Goal: Task Accomplishment & Management: Use online tool/utility

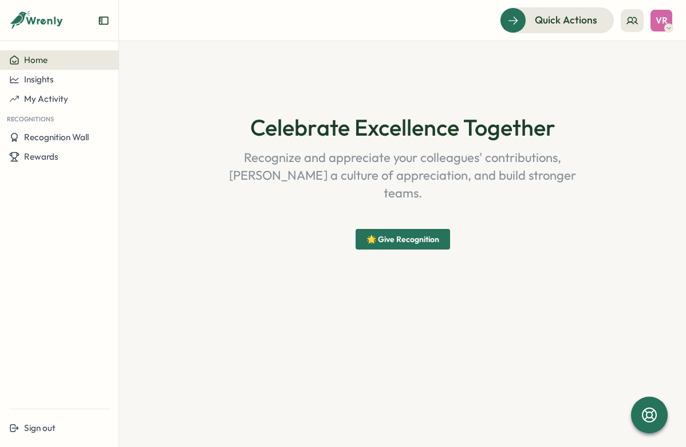
click at [663, 21] on span "VR" at bounding box center [662, 20] width 12 height 10
click at [536, 258] on div "Celebrate Excellence Together Recognize and appreciate your colleagues' contrib…" at bounding box center [402, 182] width 503 height 227
click at [72, 430] on div "Sign out" at bounding box center [59, 428] width 100 height 10
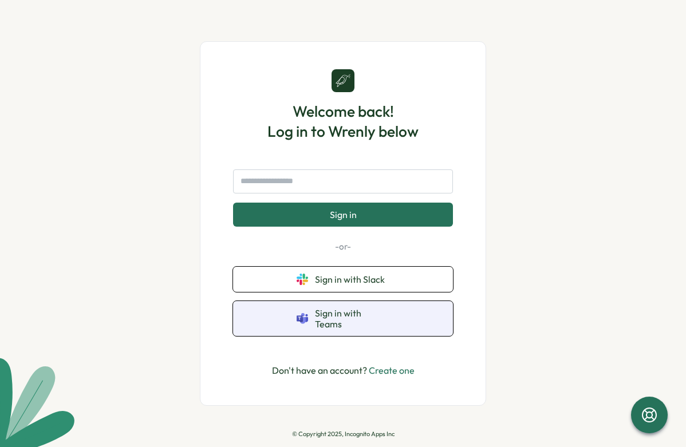
click at [383, 318] on span "Sign in with Teams" at bounding box center [352, 318] width 74 height 21
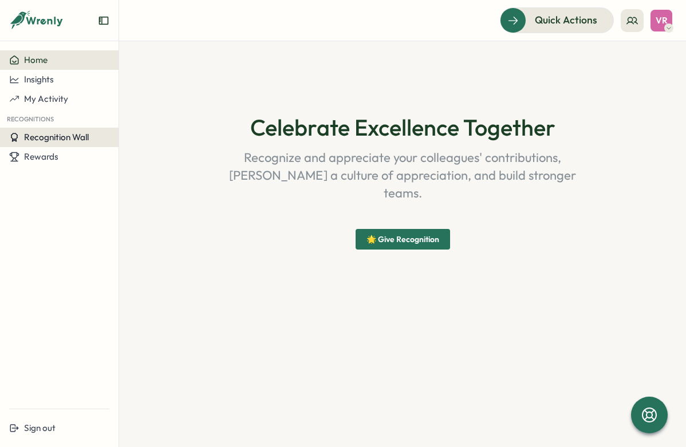
click at [61, 137] on span "Recognition Wall" at bounding box center [56, 137] width 65 height 11
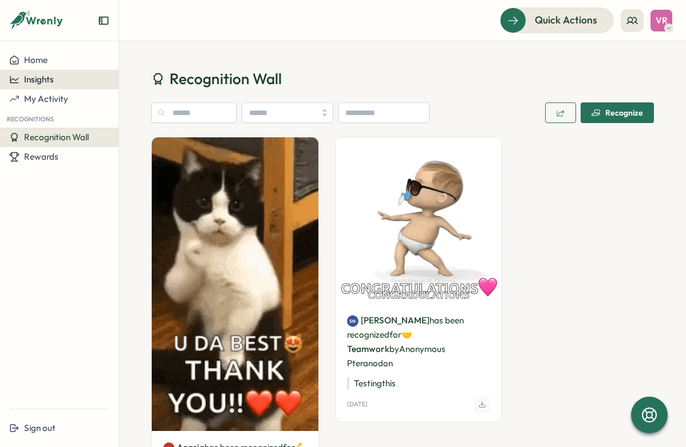
click at [61, 73] on button "Insights" at bounding box center [59, 79] width 119 height 19
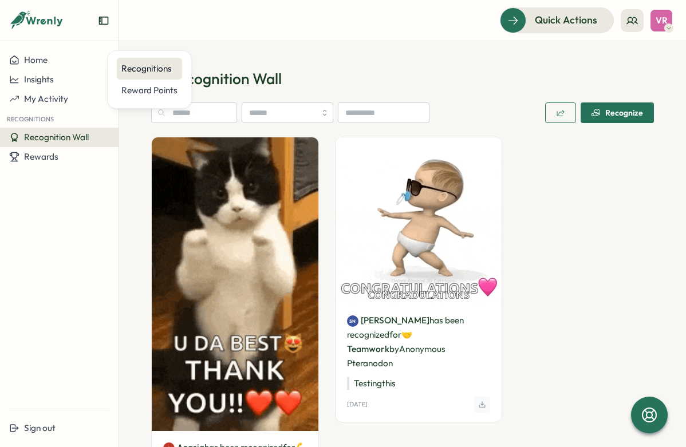
click at [157, 60] on div "Recognitions" at bounding box center [149, 69] width 65 height 22
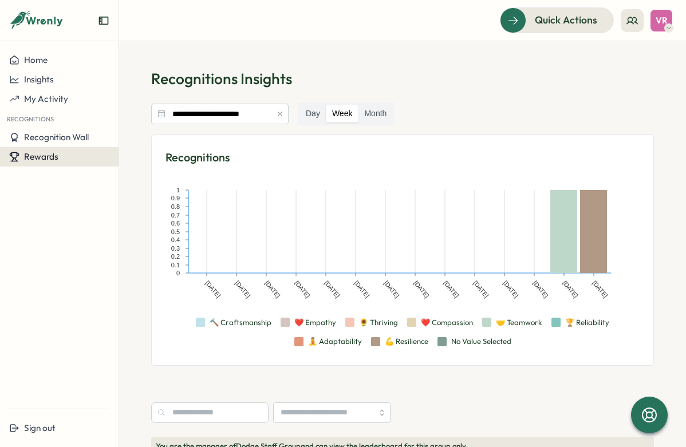
click at [65, 151] on button "Rewards" at bounding box center [59, 156] width 119 height 19
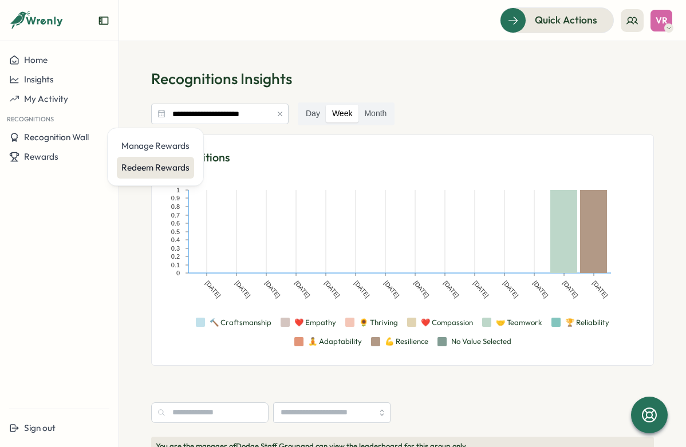
click at [133, 167] on div "Redeem Rewards" at bounding box center [155, 168] width 68 height 13
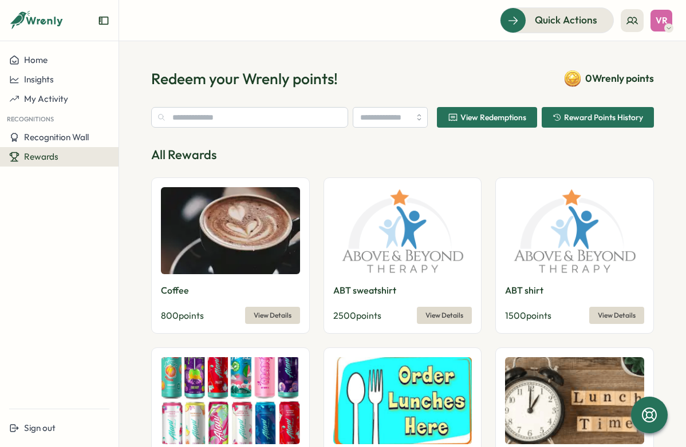
type input "**********"
